Goal: Transaction & Acquisition: Purchase product/service

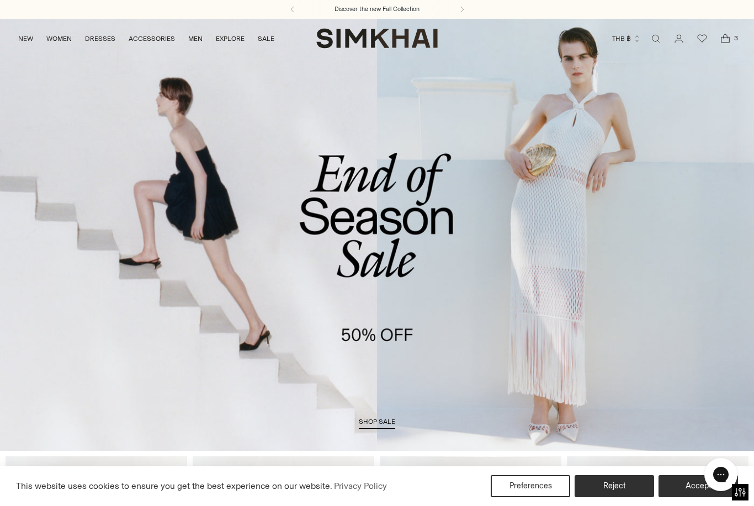
click at [374, 427] on link "shop sale" at bounding box center [377, 423] width 36 height 11
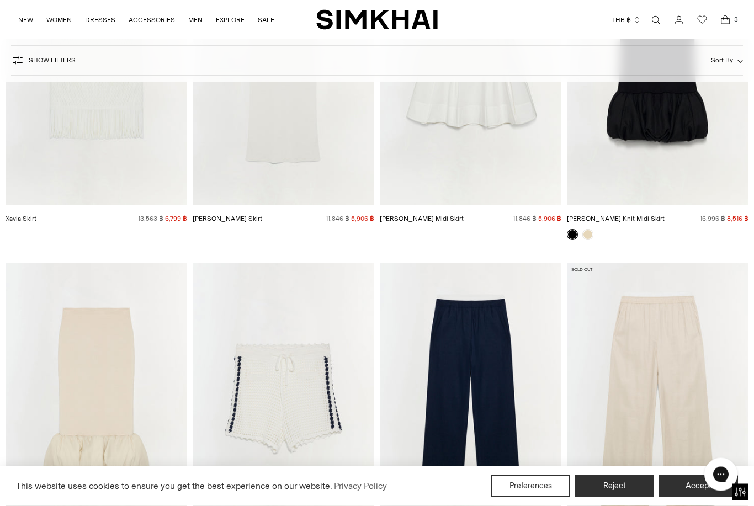
scroll to position [36244, 0]
click at [31, 25] on link "NEW" at bounding box center [25, 20] width 15 height 24
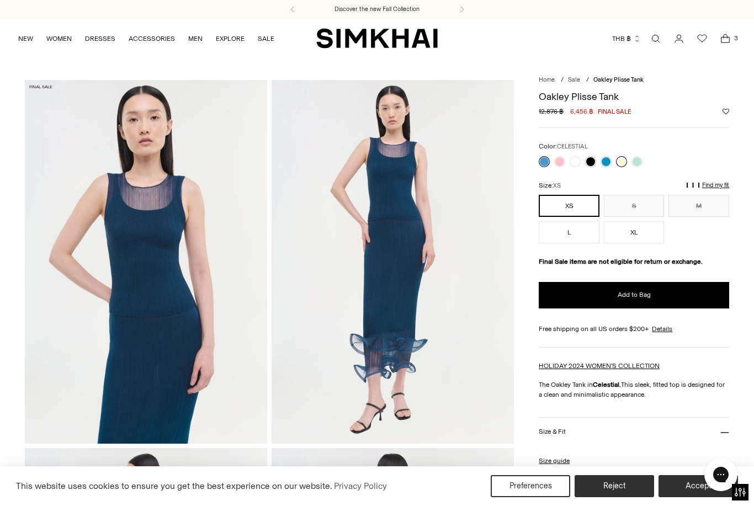
click at [616, 162] on link at bounding box center [621, 161] width 11 height 11
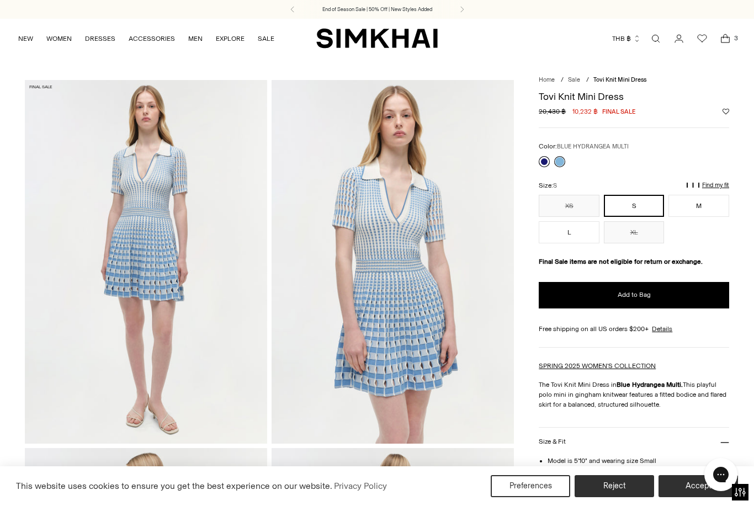
click at [547, 164] on link at bounding box center [544, 161] width 11 height 11
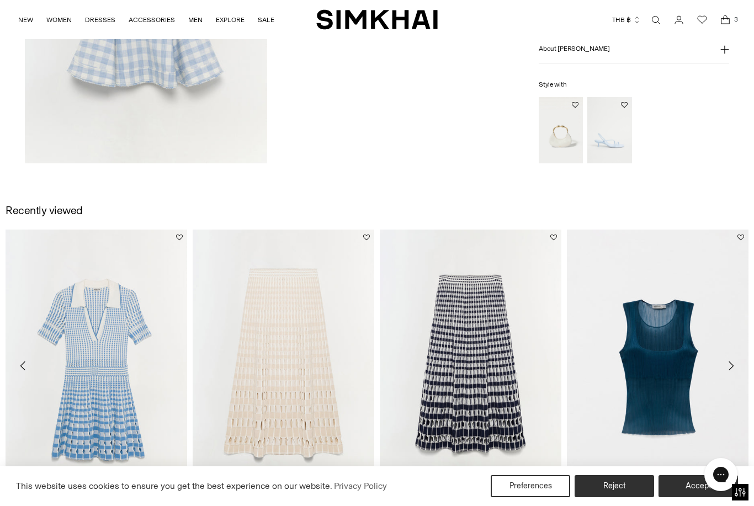
scroll to position [1409, 0]
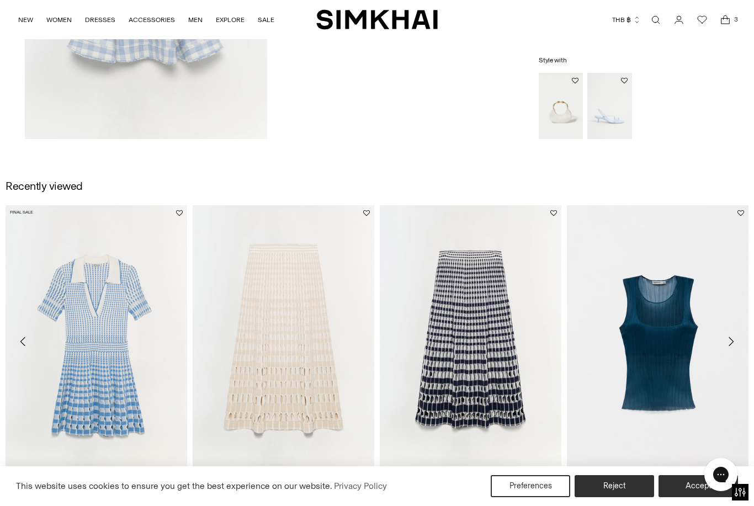
click at [161, 351] on img "Tovi Knit Mini Dress" at bounding box center [97, 341] width 182 height 273
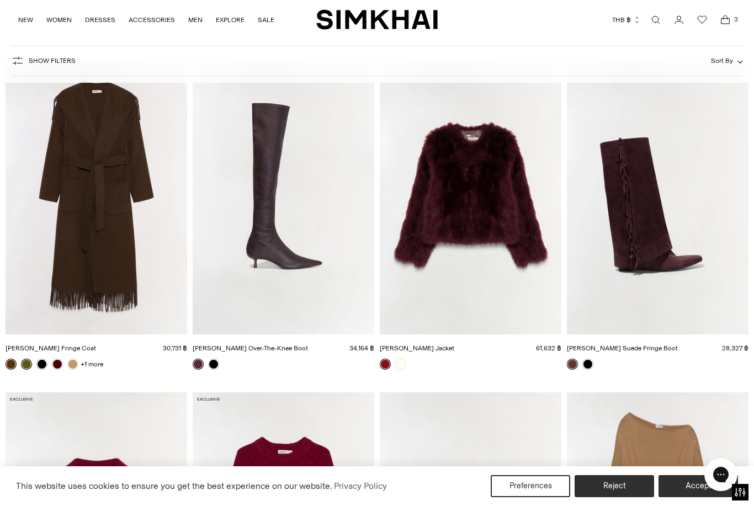
scroll to position [8344, 0]
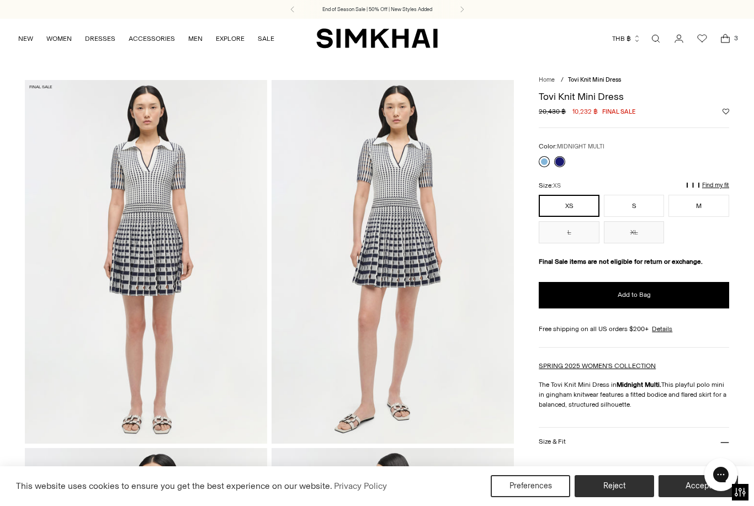
click at [547, 163] on link at bounding box center [544, 161] width 11 height 11
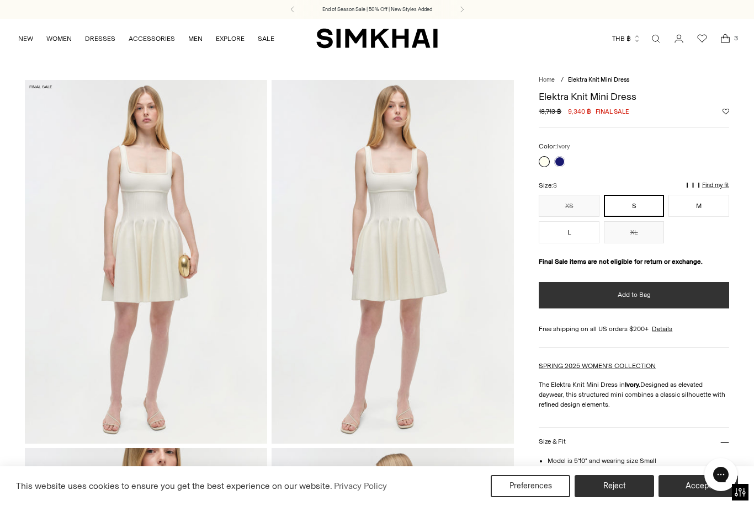
click at [641, 287] on button "Add to Bag" at bounding box center [634, 295] width 190 height 26
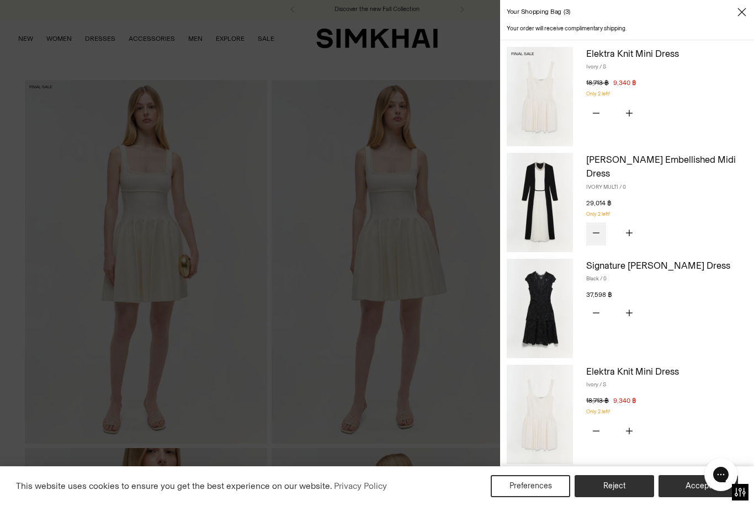
click at [595, 230] on icon "Subtract product quantity" at bounding box center [596, 233] width 7 height 7
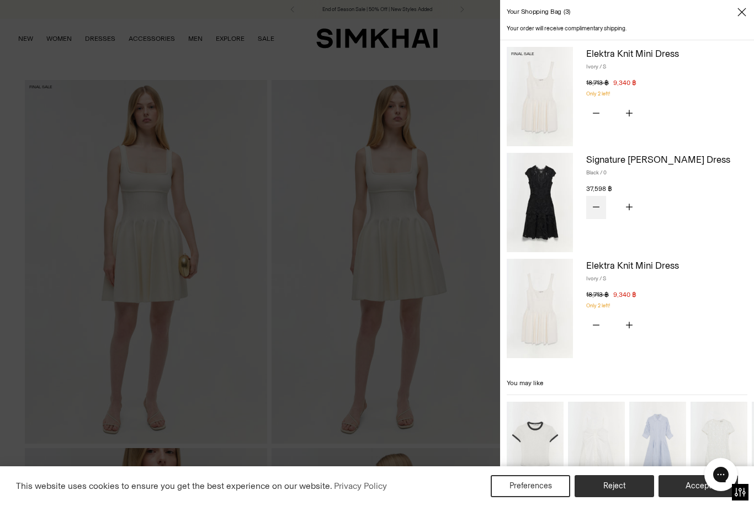
click at [598, 214] on button "Subtract product quantity" at bounding box center [596, 207] width 20 height 23
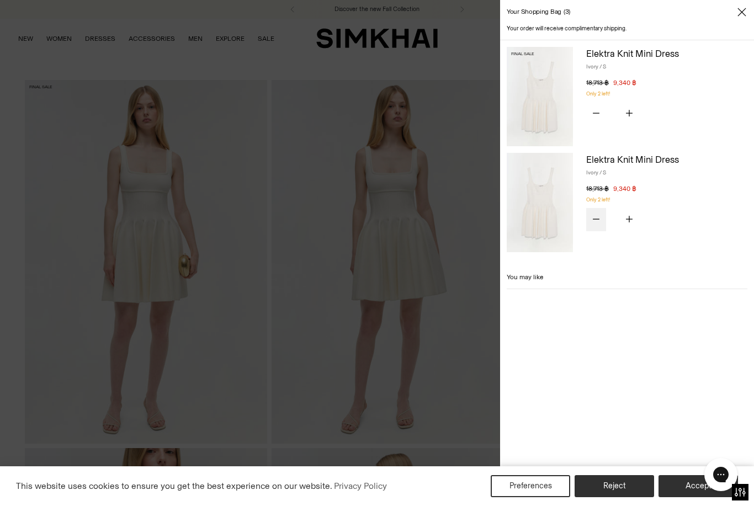
click at [596, 218] on icon "Subtract product quantity" at bounding box center [596, 219] width 7 height 7
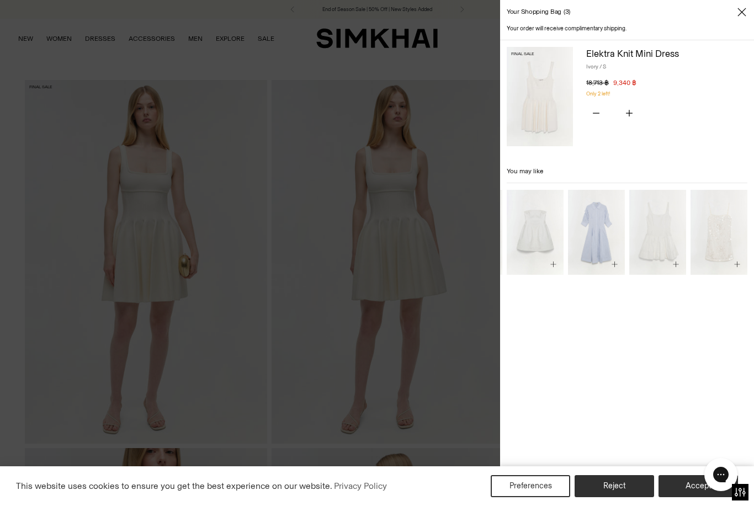
click at [423, 396] on div at bounding box center [377, 253] width 754 height 506
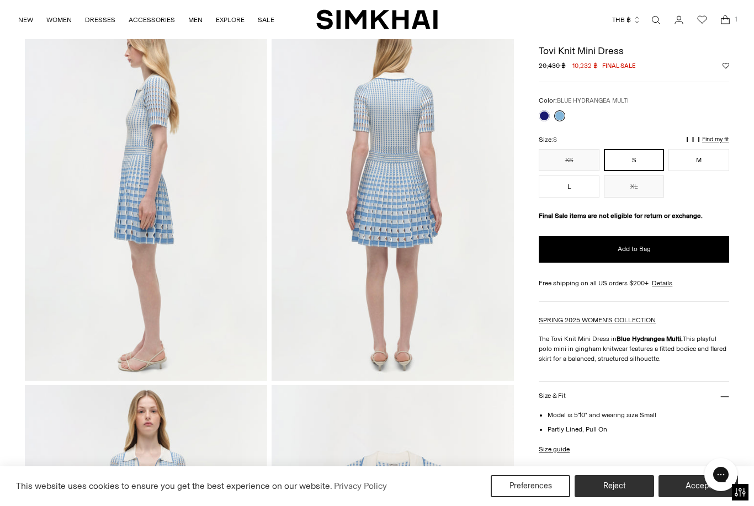
scroll to position [414, 0]
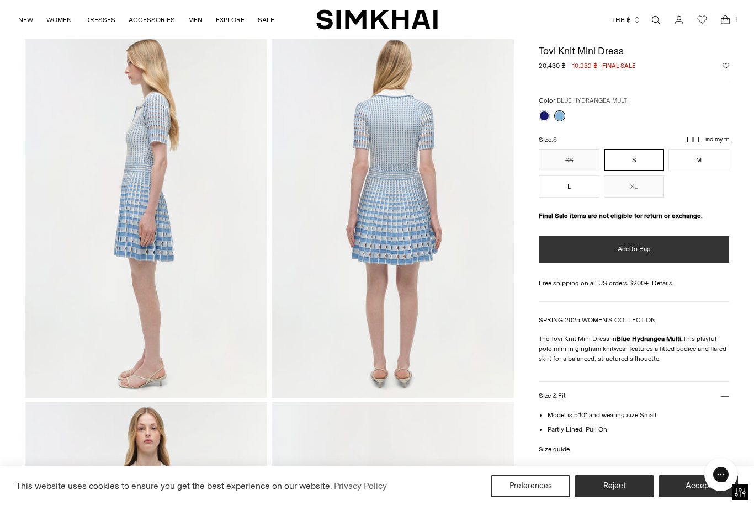
click at [629, 253] on span "Add to Bag" at bounding box center [634, 249] width 33 height 9
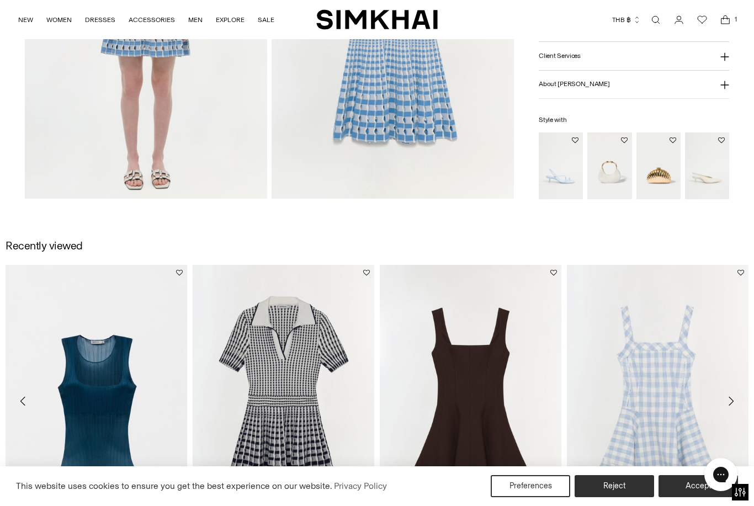
scroll to position [991, 0]
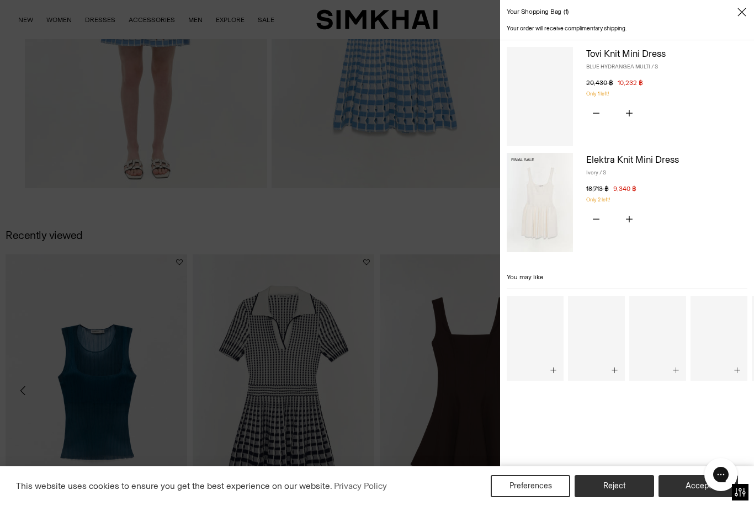
click at [473, 388] on div at bounding box center [377, 253] width 754 height 506
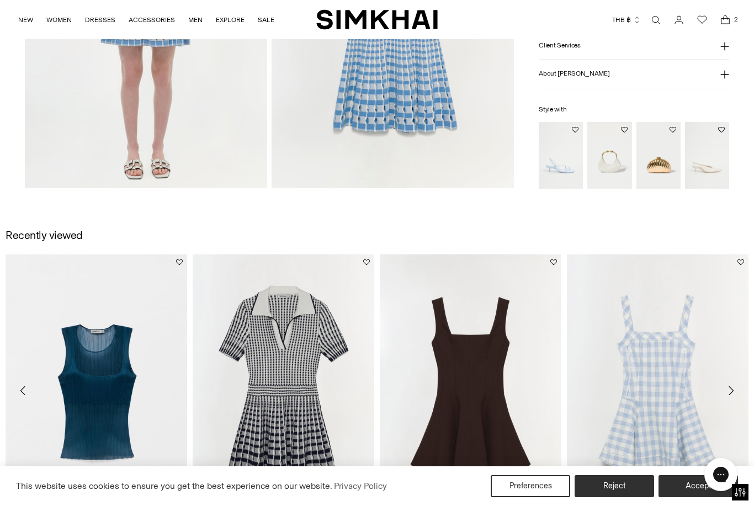
click at [493, 353] on img "Bronte Mini Dress" at bounding box center [471, 390] width 182 height 273
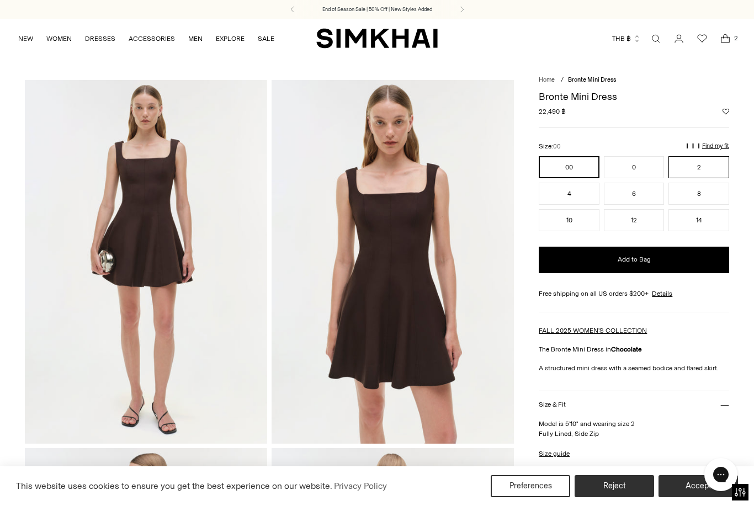
click at [711, 156] on button "2" at bounding box center [699, 167] width 61 height 22
click at [625, 146] on p "Find my fit" at bounding box center [619, 151] width 13 height 20
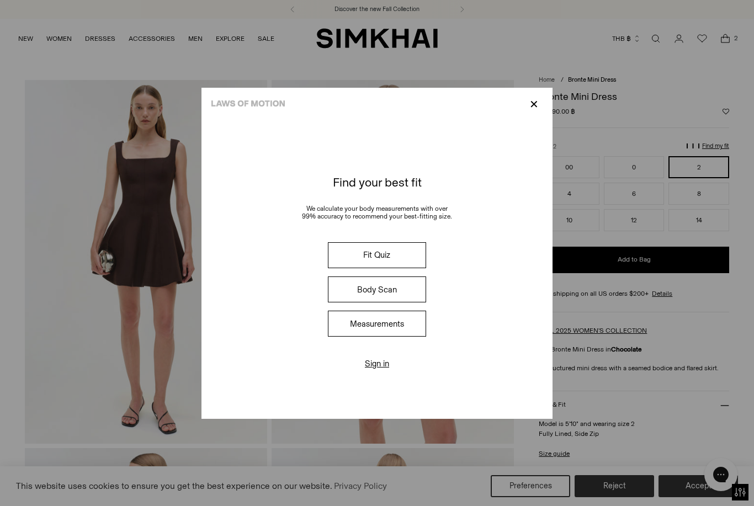
click at [412, 341] on div "Fit Quiz Body Scan Measurements" at bounding box center [377, 289] width 140 height 103
click at [415, 337] on button "Measurements" at bounding box center [377, 324] width 98 height 26
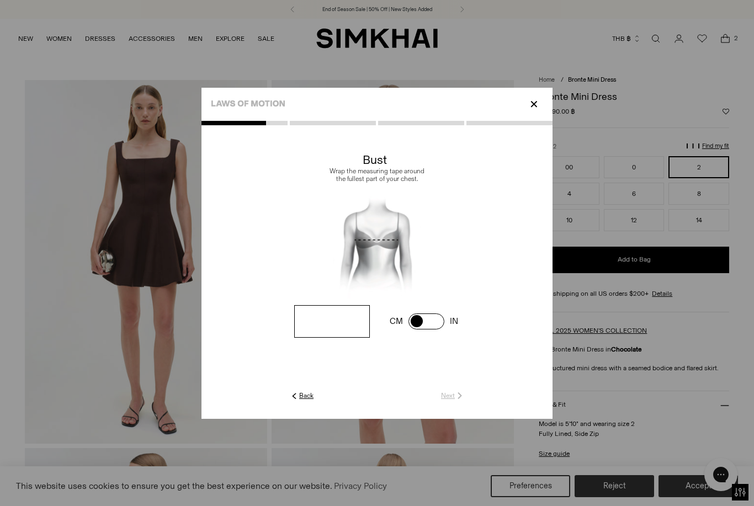
click at [529, 114] on p "✕" at bounding box center [534, 104] width 15 height 19
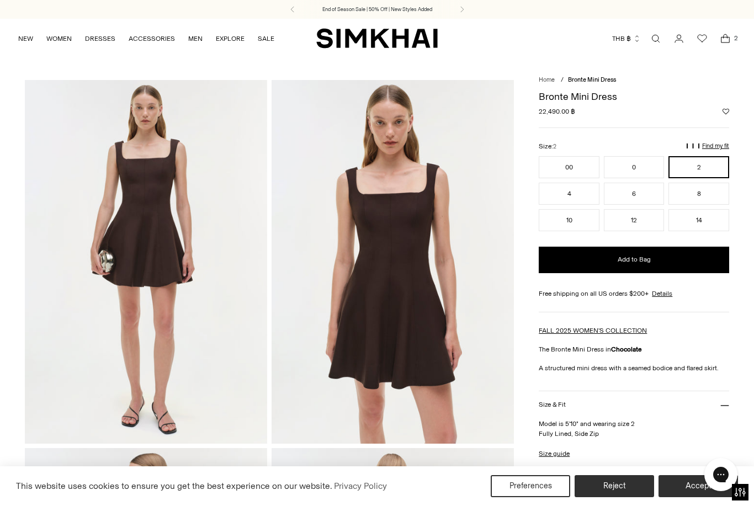
click at [625, 145] on p "Find my fit" at bounding box center [619, 151] width 13 height 20
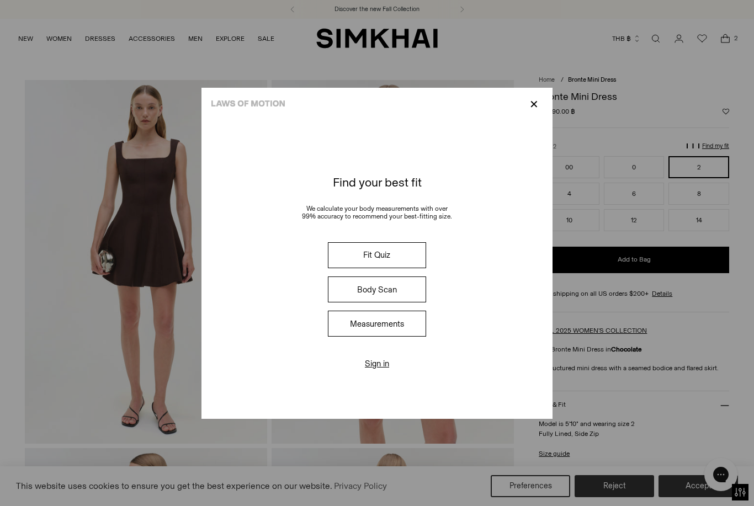
click at [414, 303] on button "Body Scan" at bounding box center [377, 290] width 98 height 26
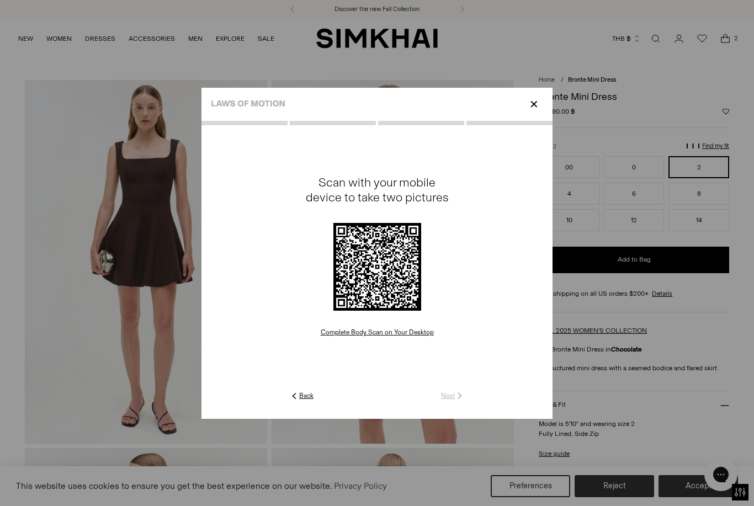
click at [532, 114] on p "✕" at bounding box center [534, 104] width 15 height 19
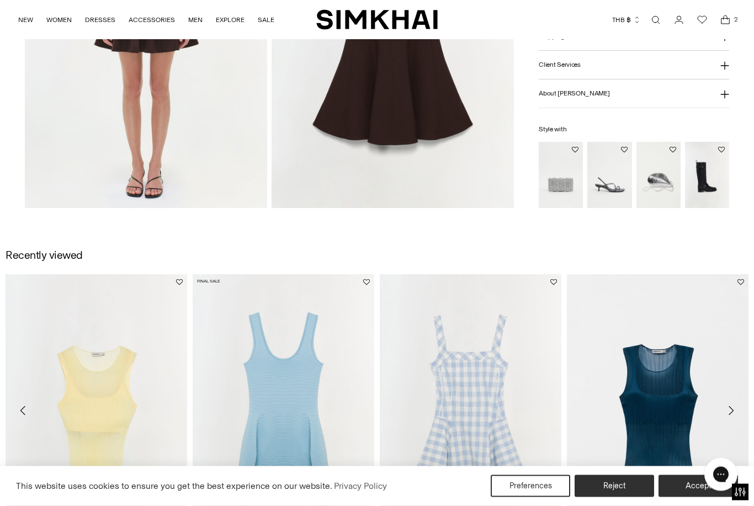
scroll to position [1190, 0]
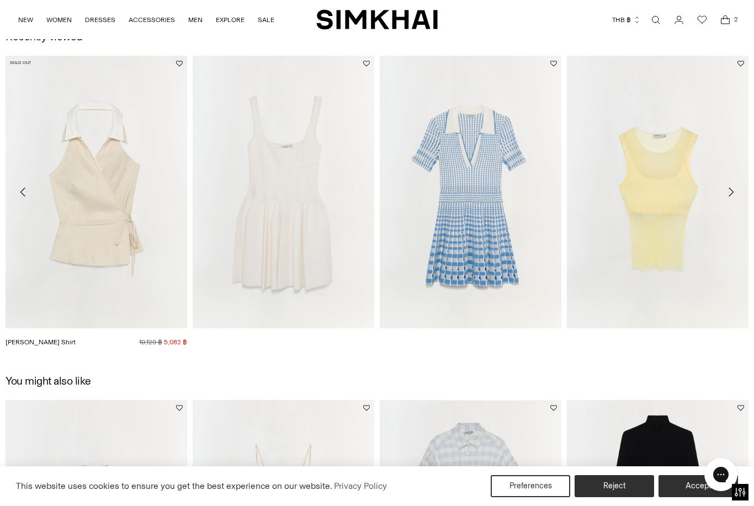
click at [86, 203] on img "Campbell Shirt" at bounding box center [97, 192] width 182 height 273
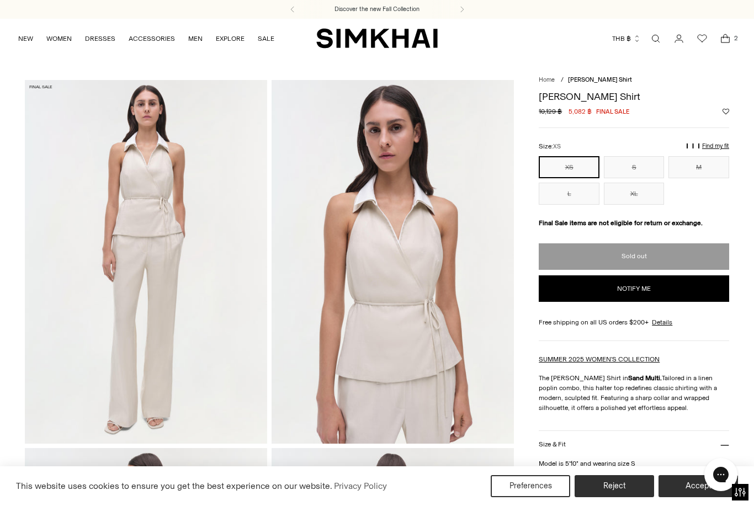
click at [724, 38] on icon "Open cart modal" at bounding box center [725, 38] width 15 height 11
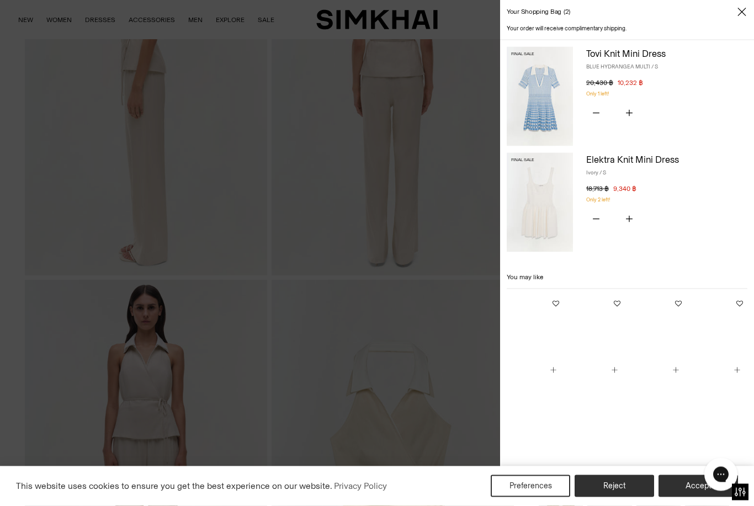
scroll to position [534, 0]
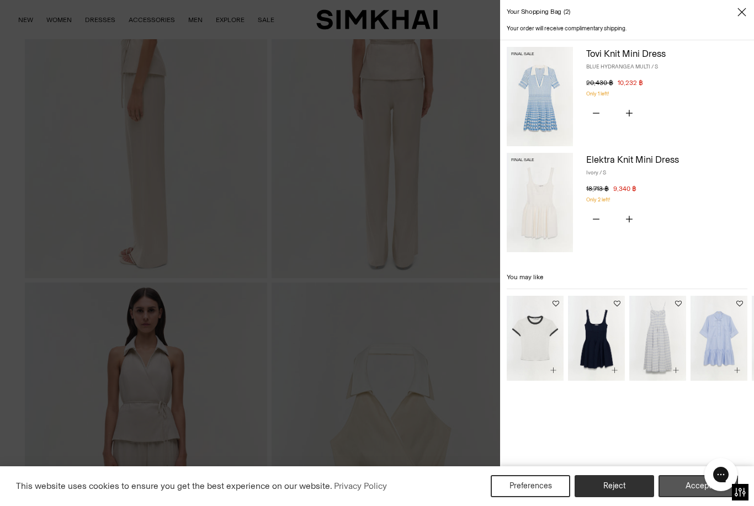
click at [687, 497] on button "Accept" at bounding box center [698, 486] width 79 height 22
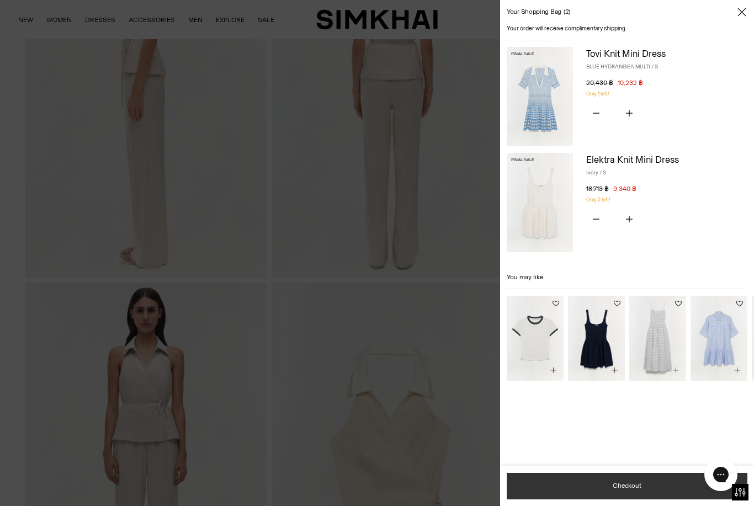
click at [677, 500] on button "Checkout" at bounding box center [627, 486] width 241 height 26
